Goal: Information Seeking & Learning: Find specific fact

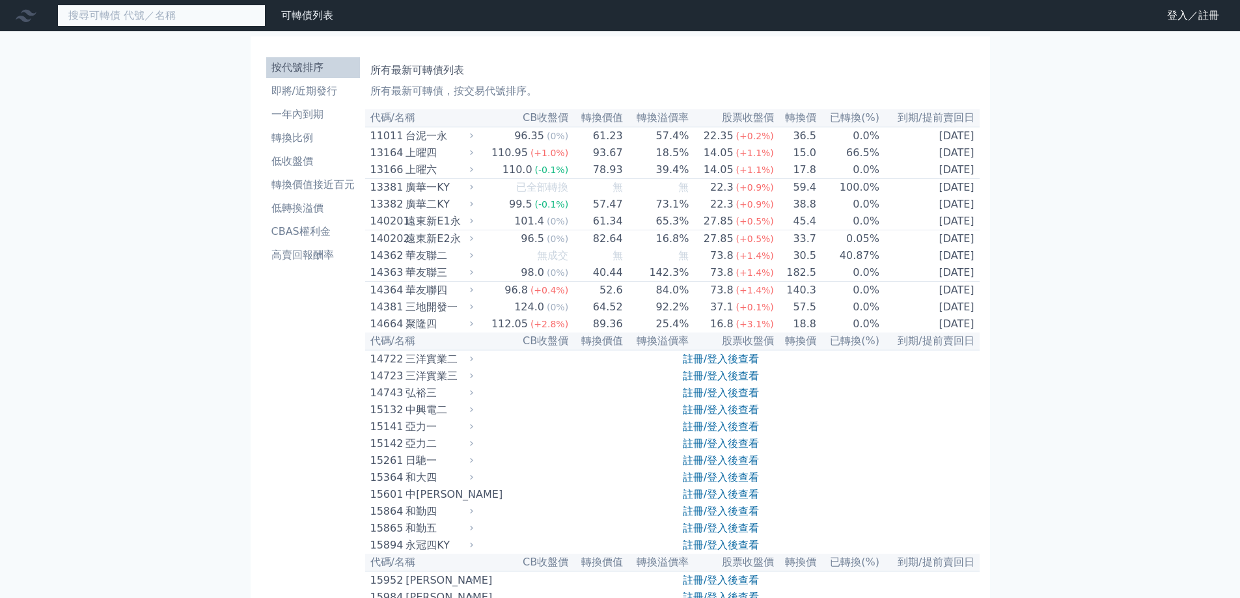
click at [89, 12] on input at bounding box center [161, 16] width 208 height 22
click at [175, 21] on input at bounding box center [161, 16] width 208 height 22
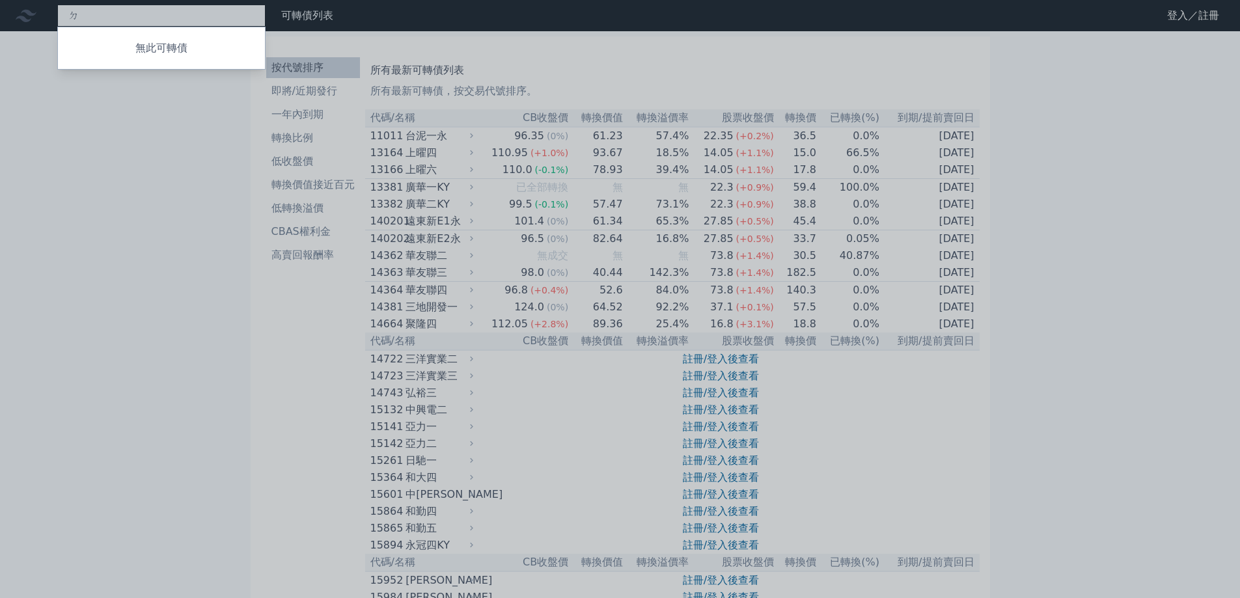
type input "ㄉˇ"
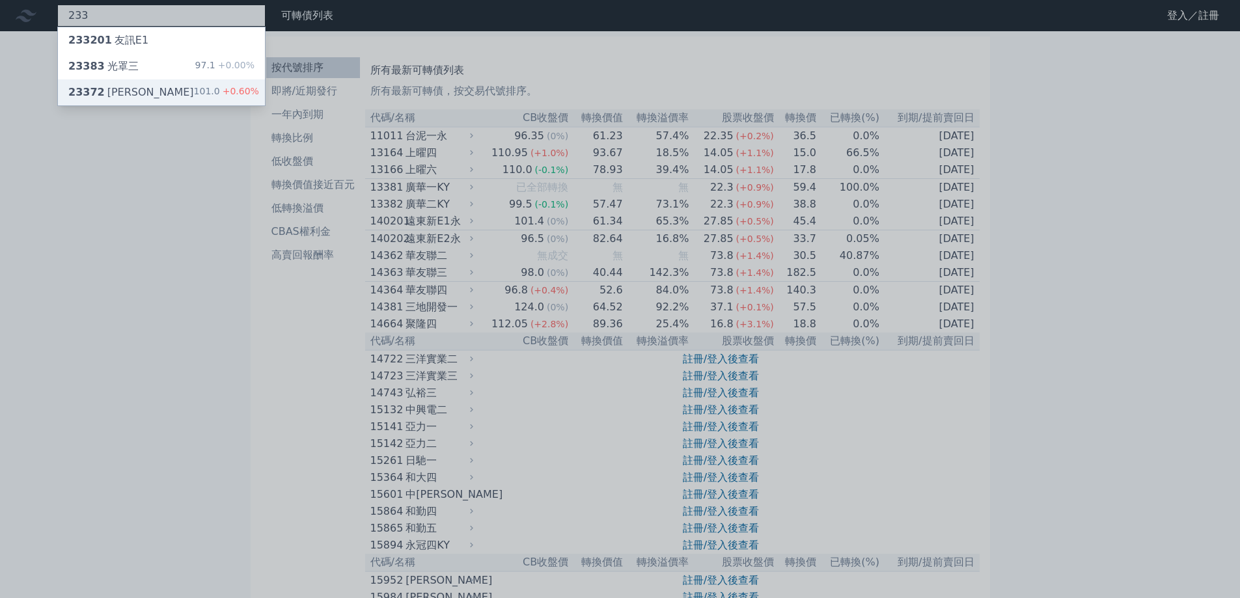
type input "233"
click at [167, 86] on div "23372 旺宏二 101.0 +0.60%" at bounding box center [161, 92] width 207 height 26
